Goal: Task Accomplishment & Management: Use online tool/utility

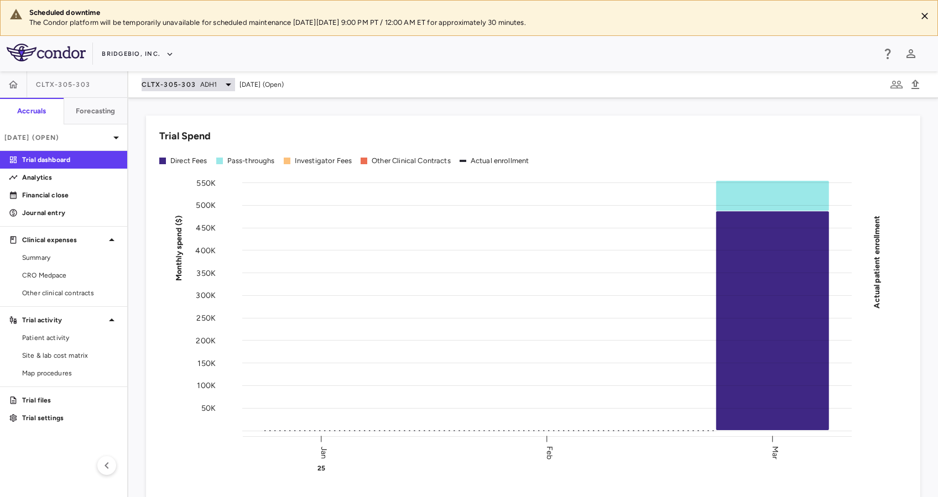
click at [213, 89] on span "ADH1" at bounding box center [208, 85] width 17 height 10
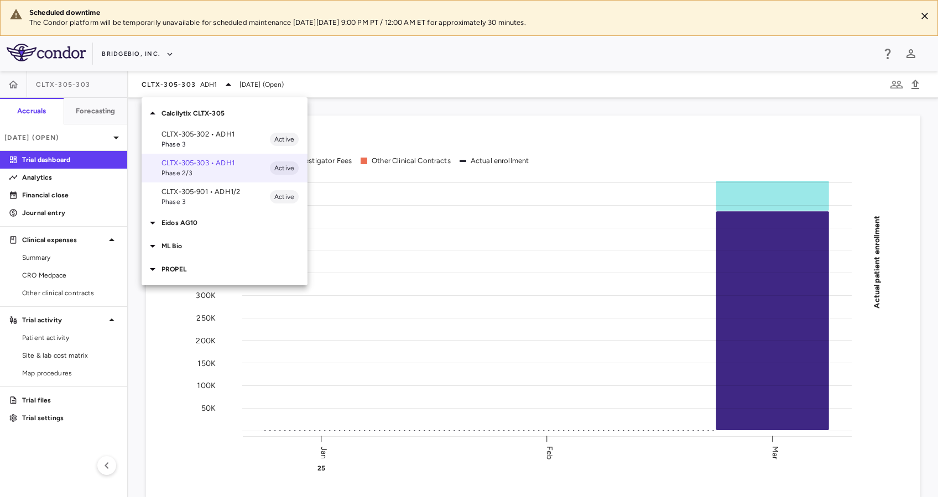
click at [204, 111] on p "Calcilytix CLTX-305" at bounding box center [235, 113] width 146 height 10
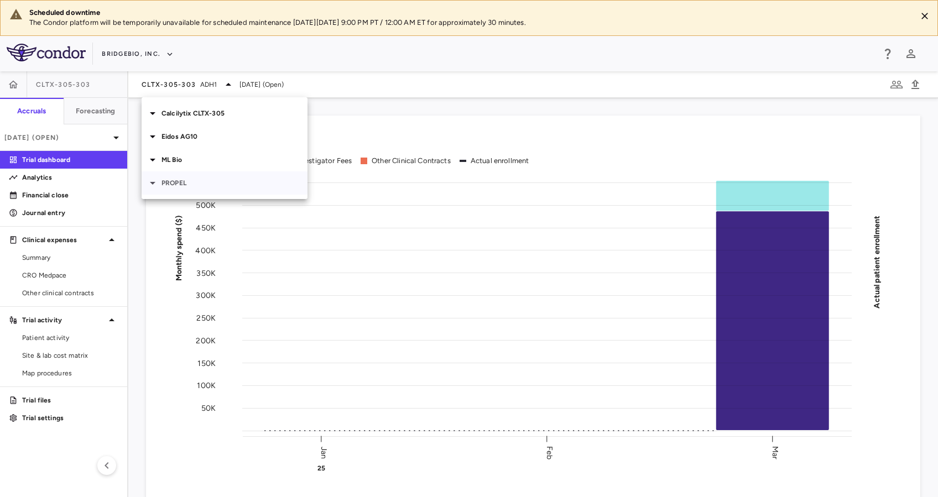
click at [204, 186] on p "PROPEL" at bounding box center [235, 183] width 146 height 10
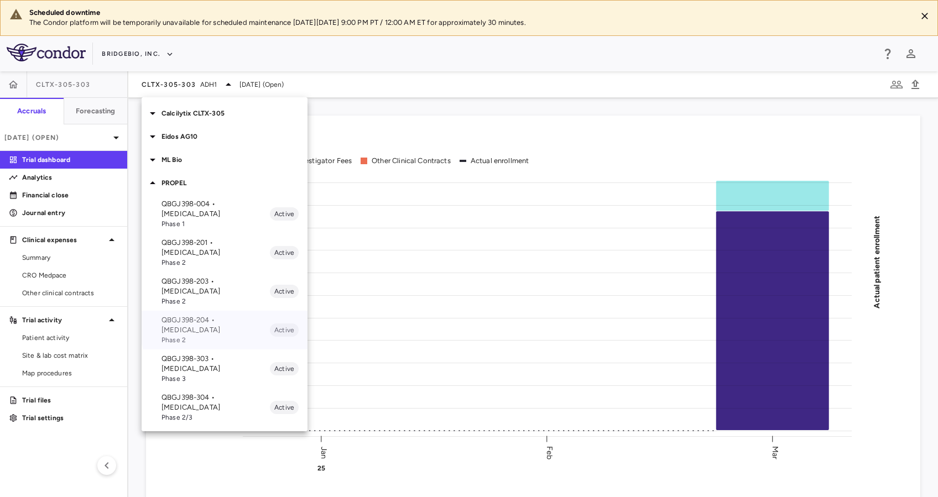
click at [228, 315] on p "QBGJ398-204 • [MEDICAL_DATA]" at bounding box center [216, 325] width 108 height 20
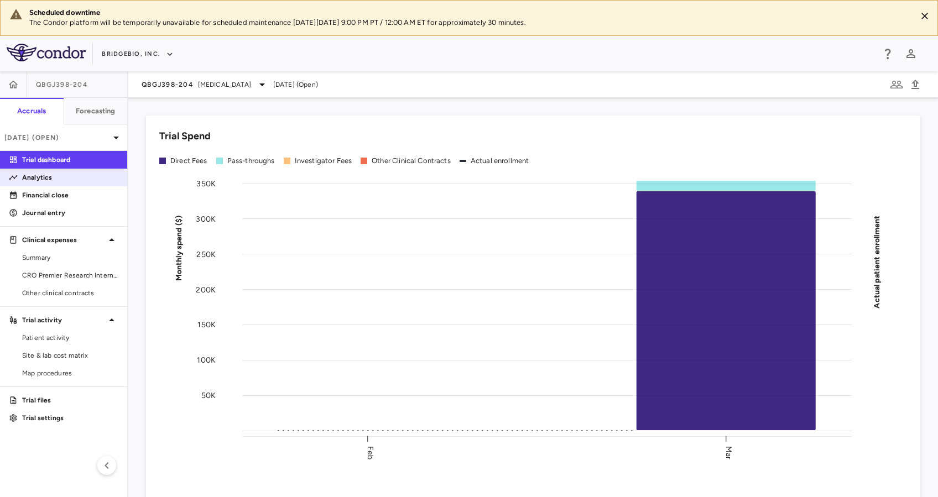
click at [72, 175] on p "Analytics" at bounding box center [70, 178] width 96 height 10
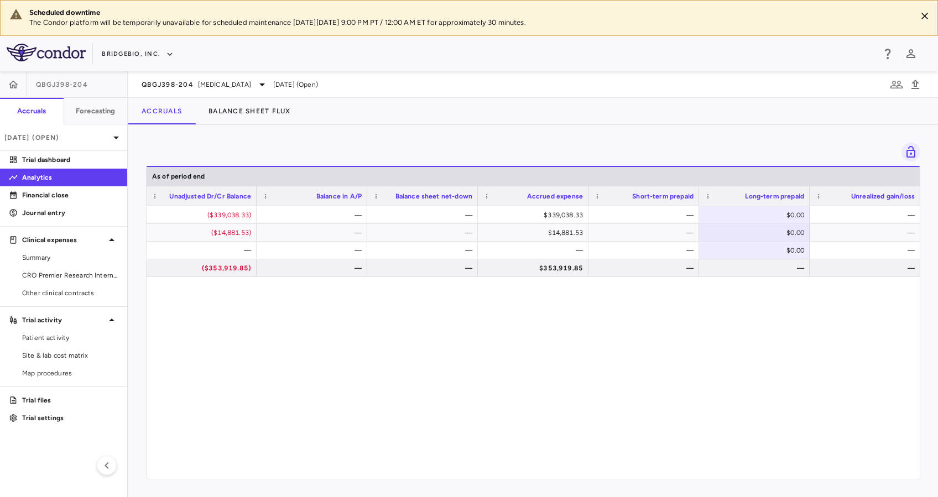
scroll to position [0, 1208]
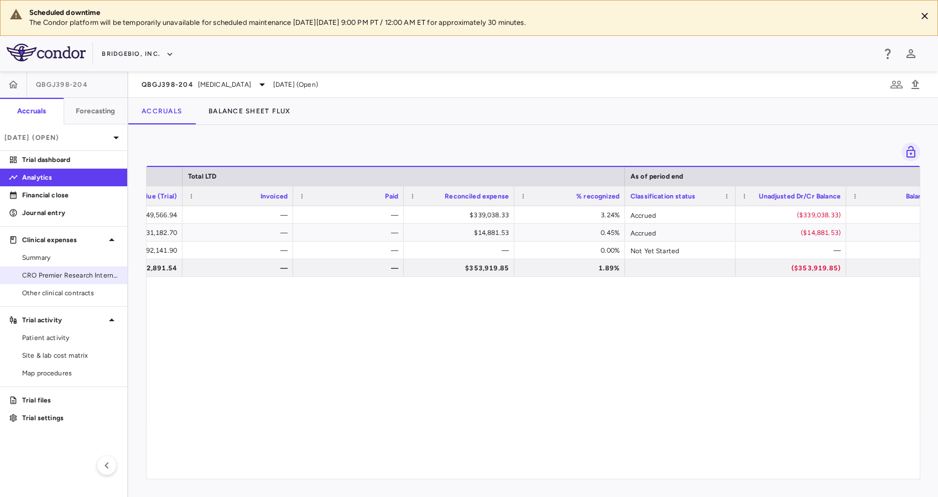
click at [59, 275] on span "CRO Premier Research International LLC" at bounding box center [70, 276] width 96 height 10
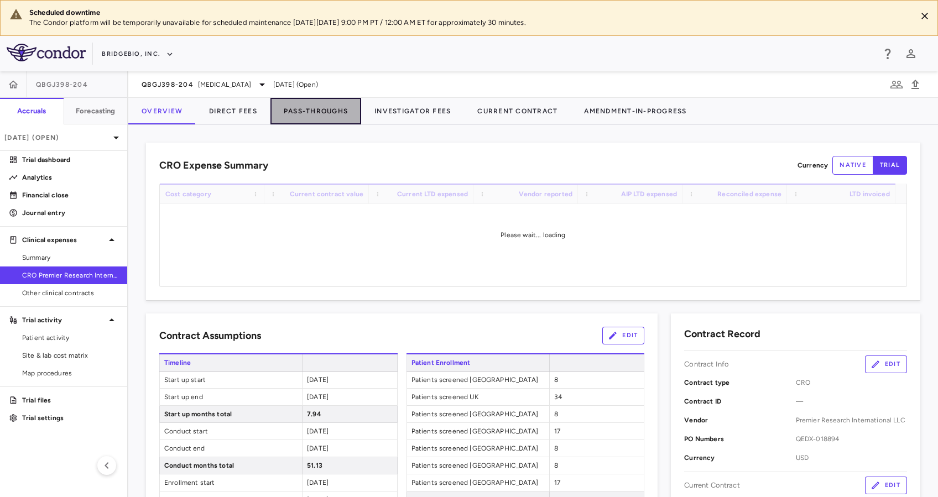
click at [318, 113] on button "Pass-Throughs" at bounding box center [316, 111] width 91 height 27
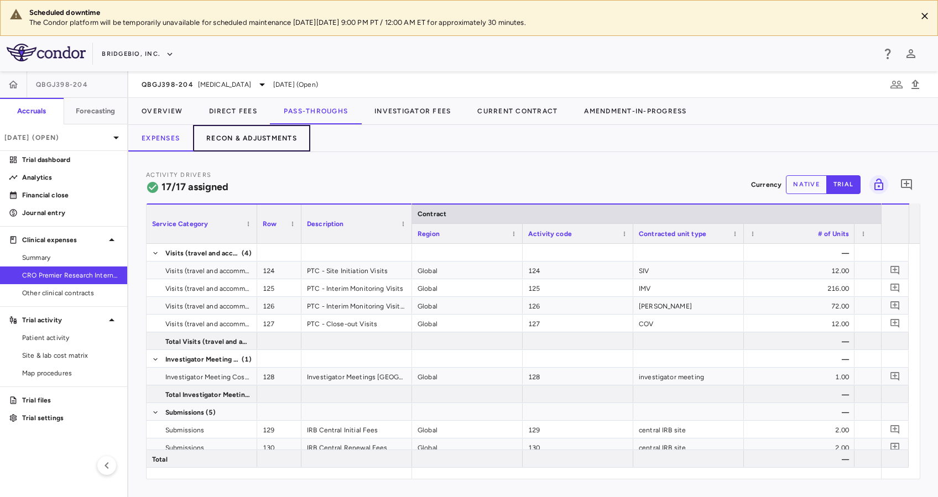
click at [285, 134] on button "Recon & Adjustments" at bounding box center [251, 138] width 117 height 27
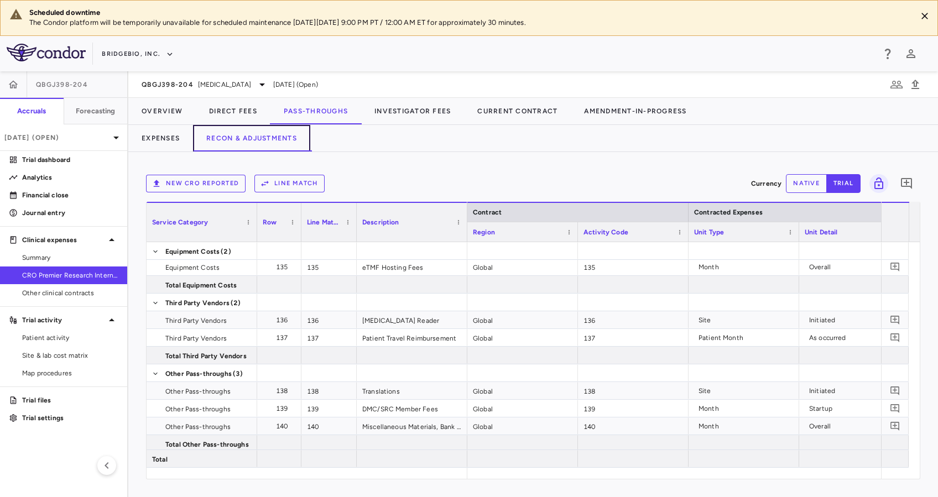
scroll to position [0, 1661]
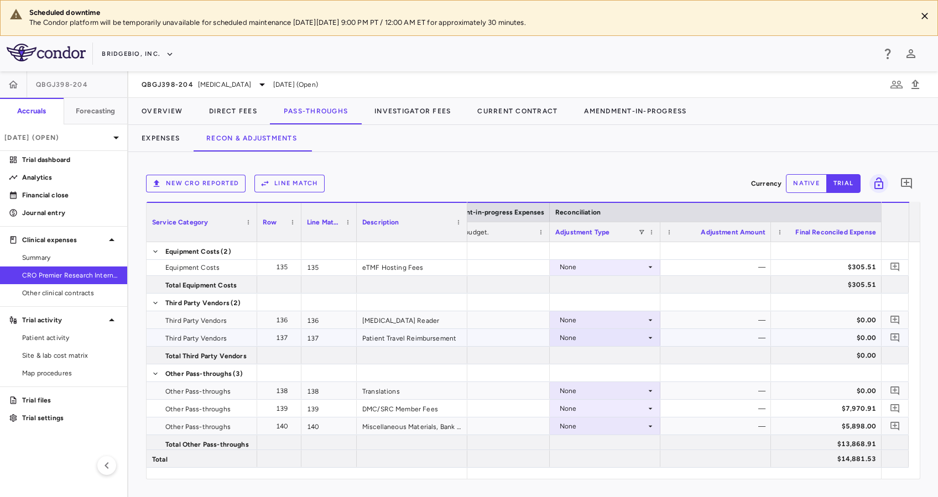
click at [641, 333] on div "None" at bounding box center [603, 338] width 86 height 18
click at [502, 330] on div at bounding box center [469, 248] width 938 height 497
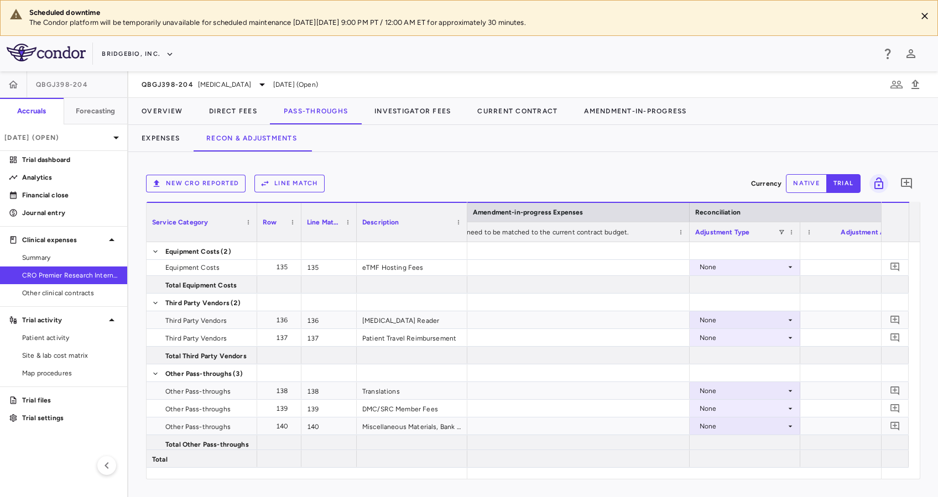
scroll to position [0, 1470]
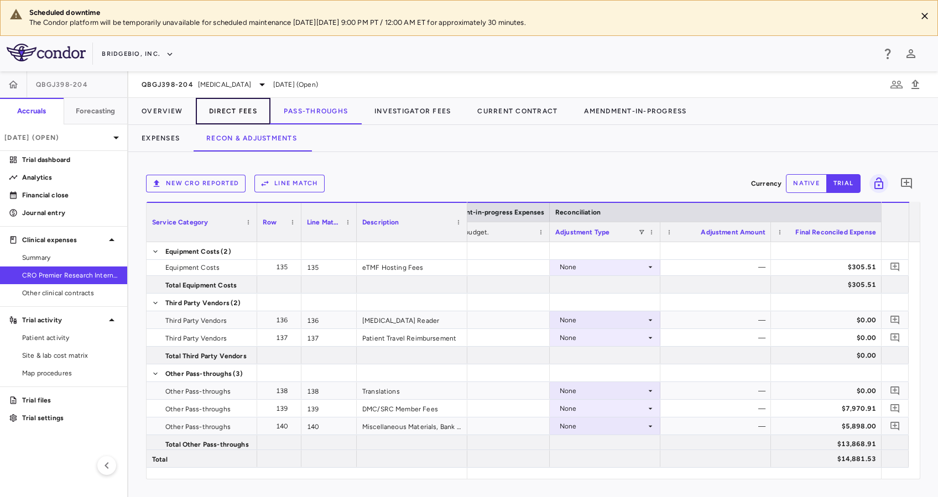
click at [237, 112] on button "Direct Fees" at bounding box center [233, 111] width 75 height 27
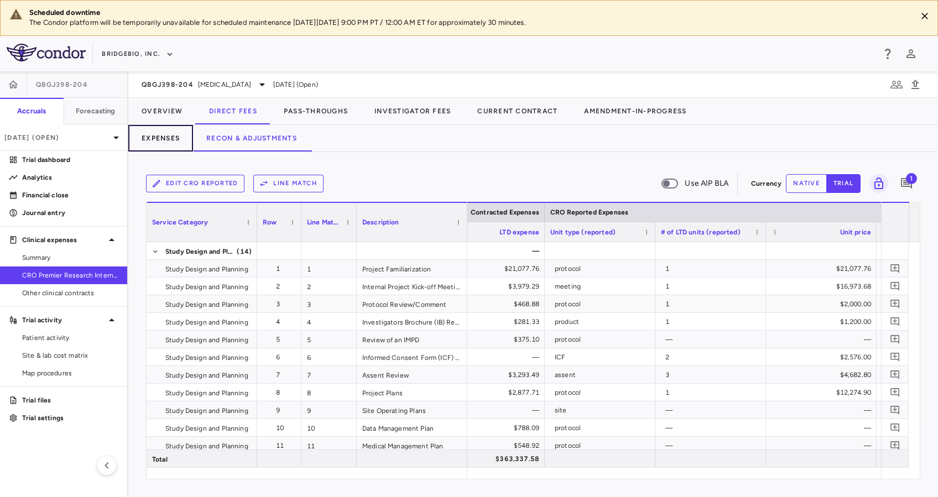
click at [174, 136] on button "Expenses" at bounding box center [160, 138] width 65 height 27
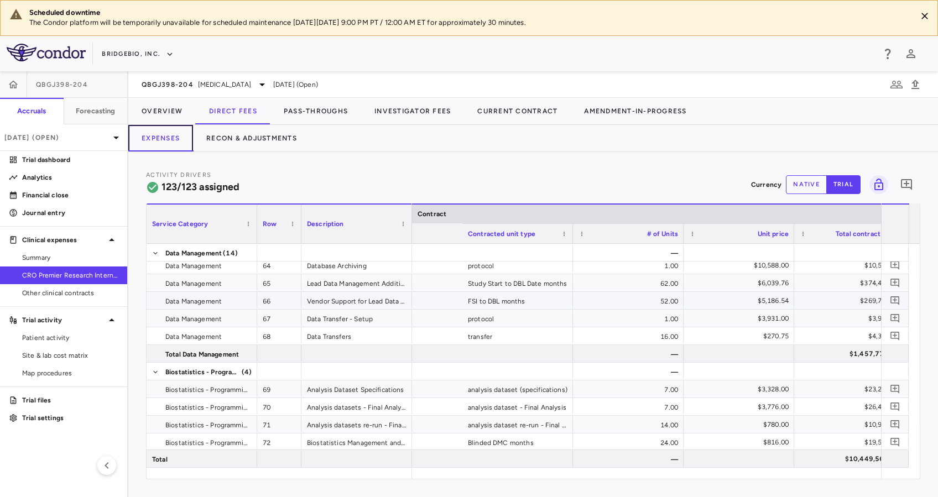
scroll to position [0, 417]
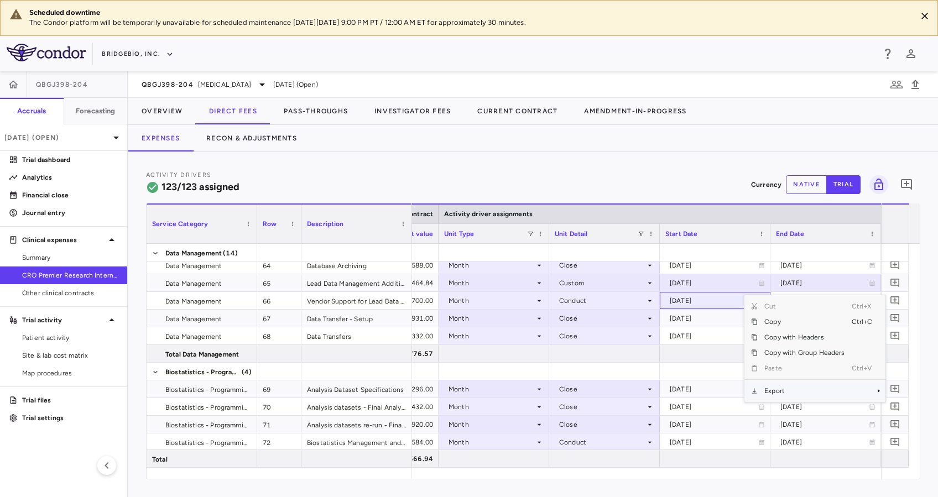
click at [810, 388] on span "Export" at bounding box center [805, 390] width 94 height 15
click at [687, 413] on span "Excel Export" at bounding box center [713, 410] width 52 height 15
